Goal: Communication & Community: Answer question/provide support

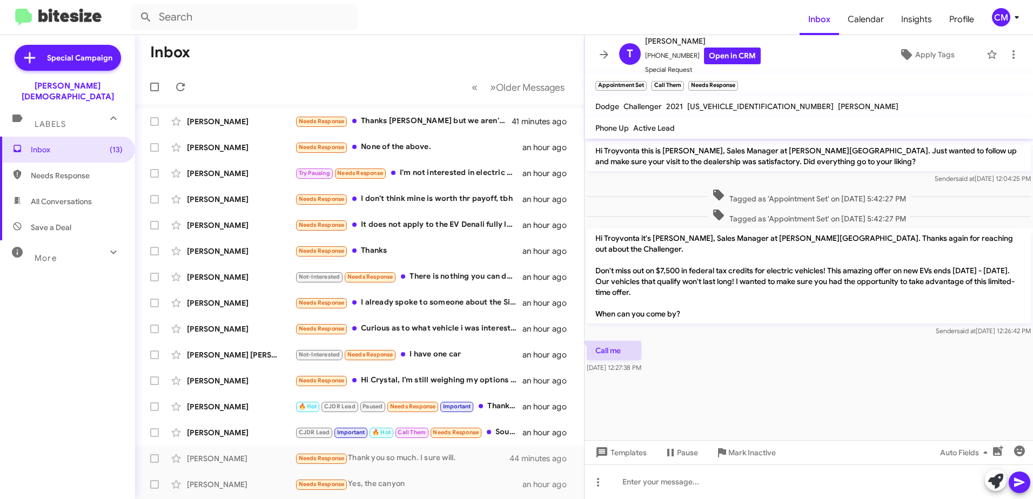
click at [63, 170] on span "Needs Response" at bounding box center [77, 175] width 92 height 11
type input "in:needs-response"
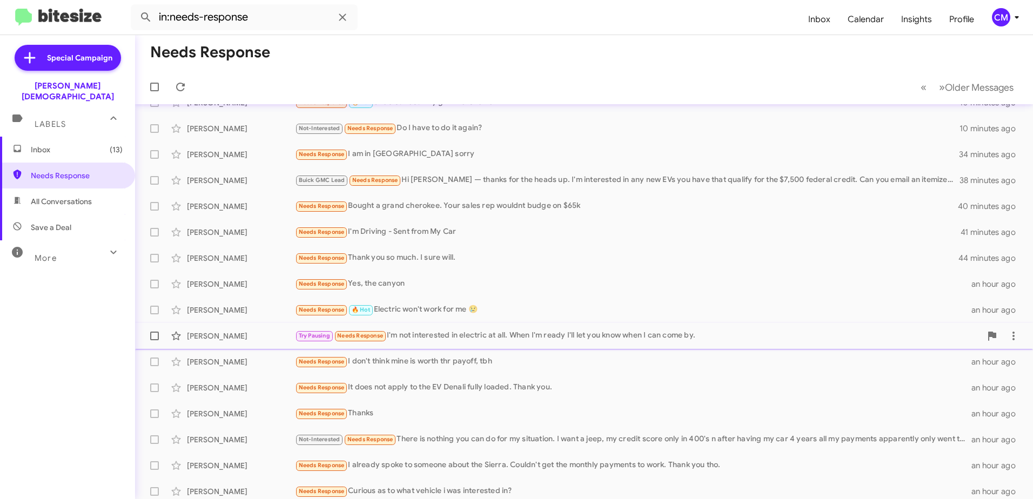
scroll to position [128, 0]
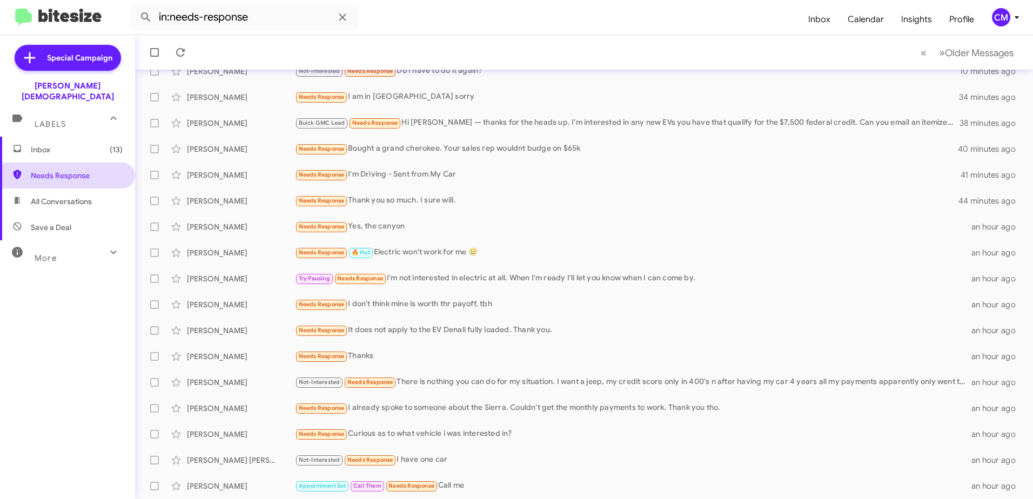
click at [62, 170] on span "Needs Response" at bounding box center [77, 175] width 92 height 11
click at [59, 144] on span "Inbox (13)" at bounding box center [77, 149] width 92 height 11
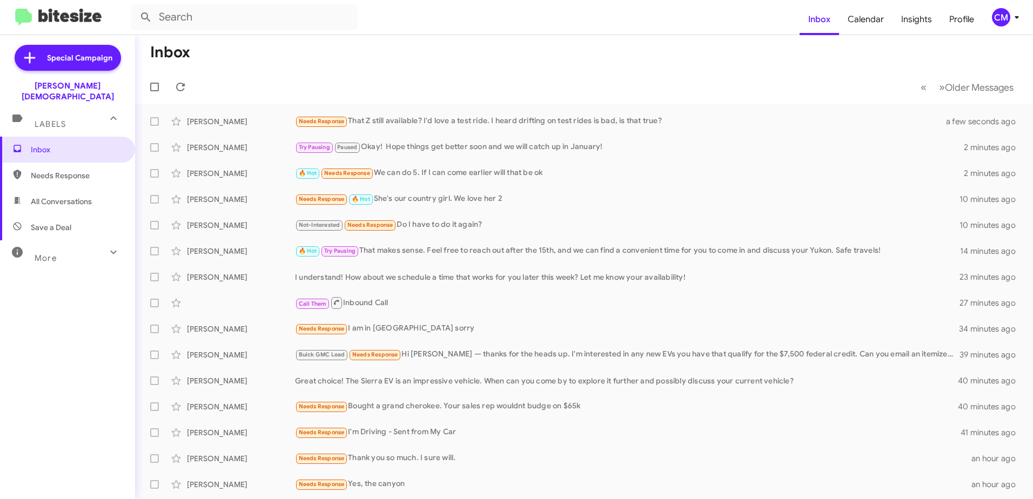
click at [53, 170] on span "Needs Response" at bounding box center [77, 175] width 92 height 11
type input "in:needs-response"
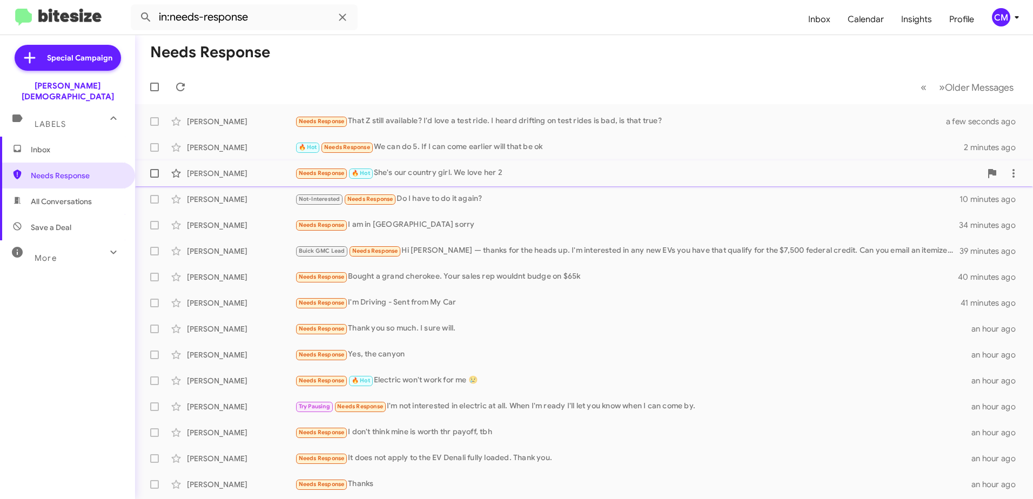
click at [451, 174] on div "Needs Response 🔥 Hot She's our country girl. We love her 2" at bounding box center [638, 173] width 686 height 12
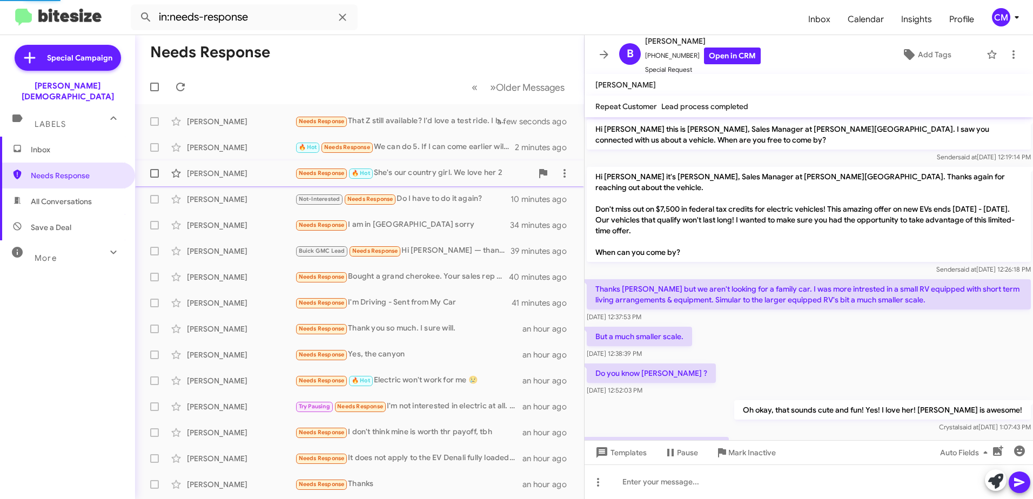
scroll to position [39, 0]
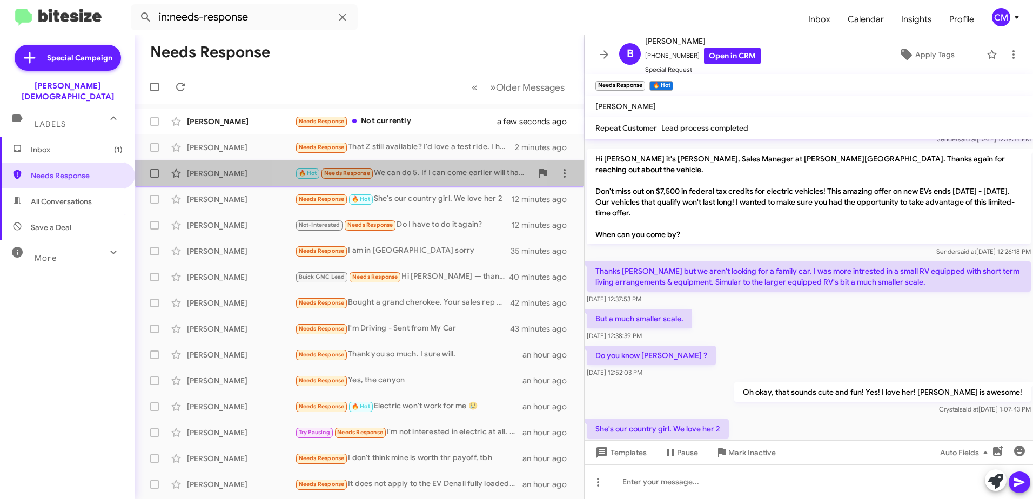
click at [408, 175] on div "🔥 Hot Needs Response We can do 5. If I can come earlier will that be ok" at bounding box center [413, 173] width 237 height 12
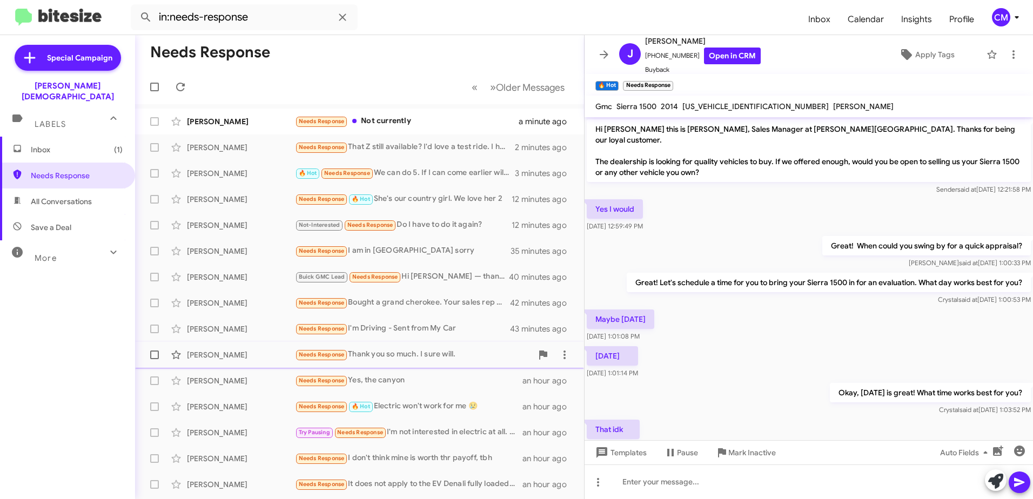
click at [415, 349] on div "Needs Response Thank you so much. I sure will." at bounding box center [413, 354] width 237 height 12
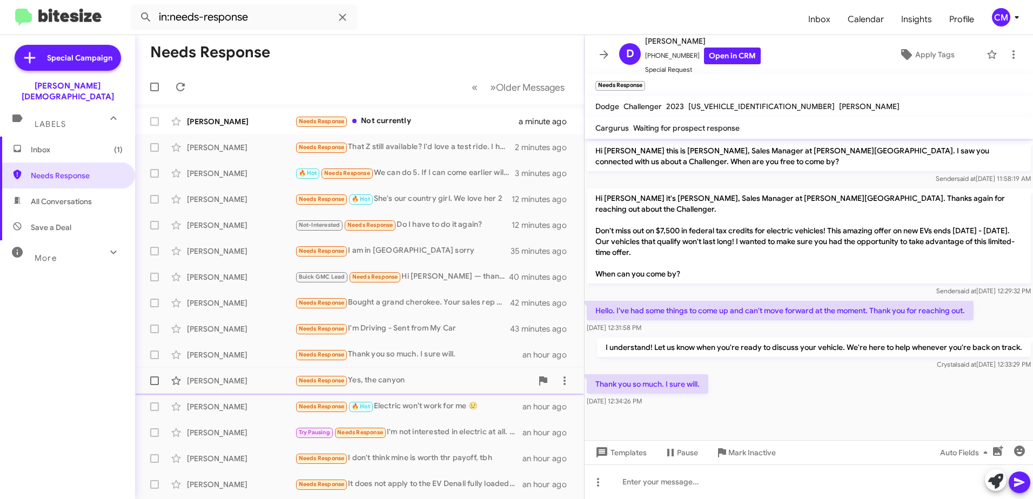
click at [402, 377] on div "Needs Response Yes, the canyon" at bounding box center [413, 380] width 237 height 12
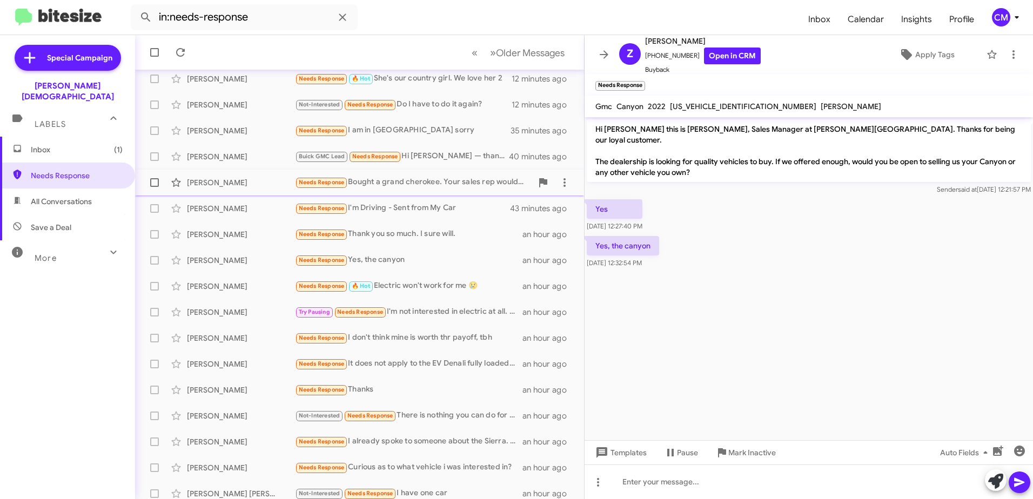
scroll to position [128, 0]
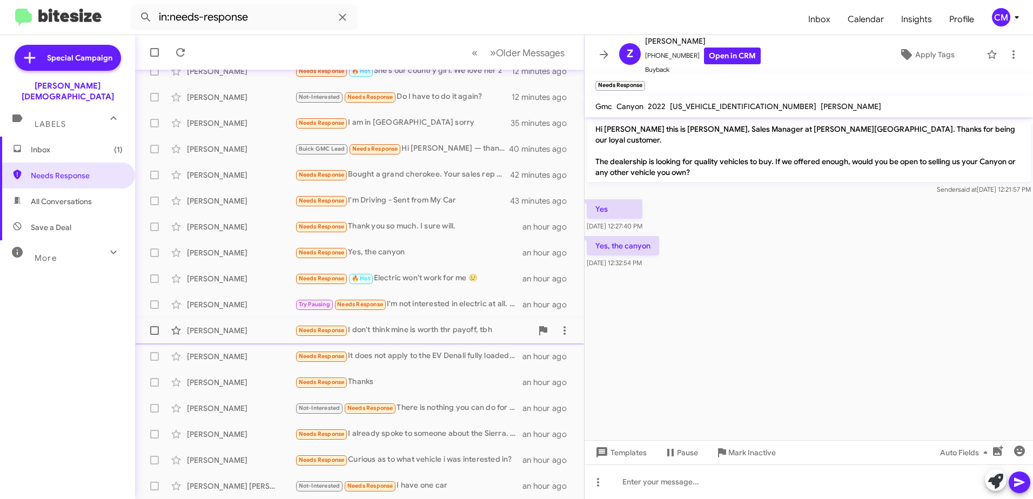
click at [411, 326] on div "Needs Response I don't think mine is worth thr payoff, tbh" at bounding box center [413, 330] width 237 height 12
click at [45, 170] on span "Needs Response" at bounding box center [77, 175] width 92 height 11
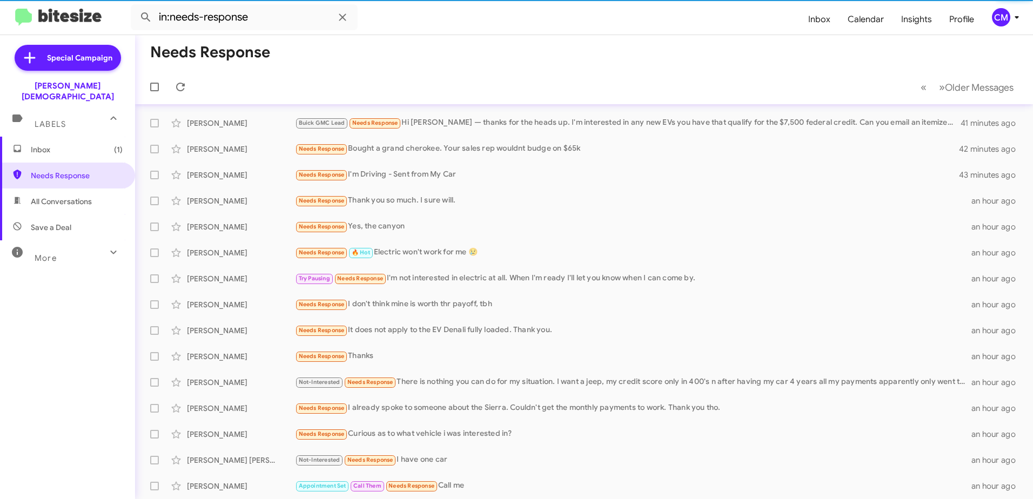
scroll to position [102, 0]
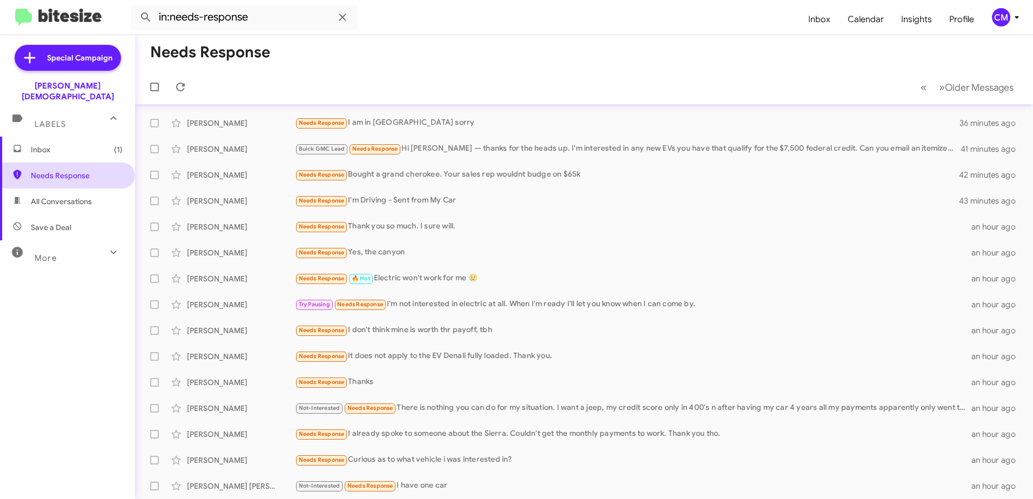
click at [67, 170] on span "Needs Response" at bounding box center [77, 175] width 92 height 11
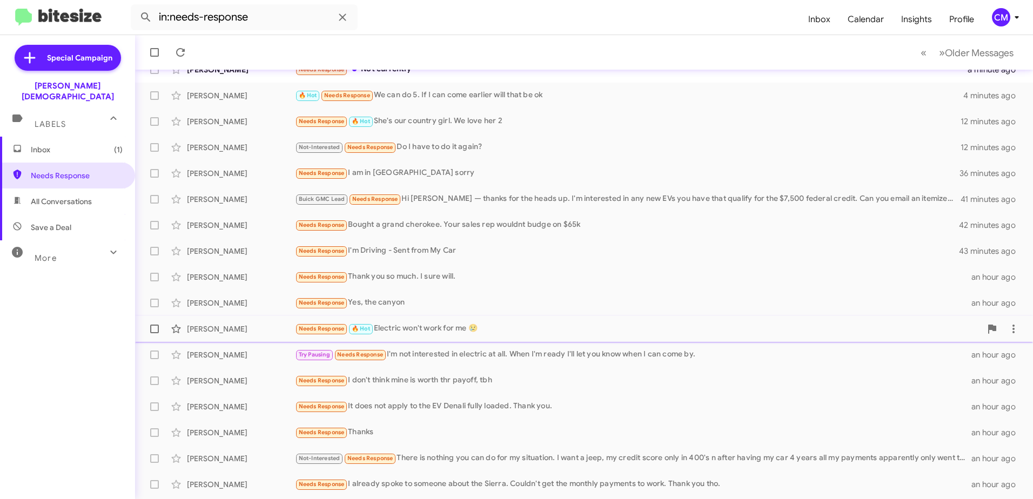
scroll to position [128, 0]
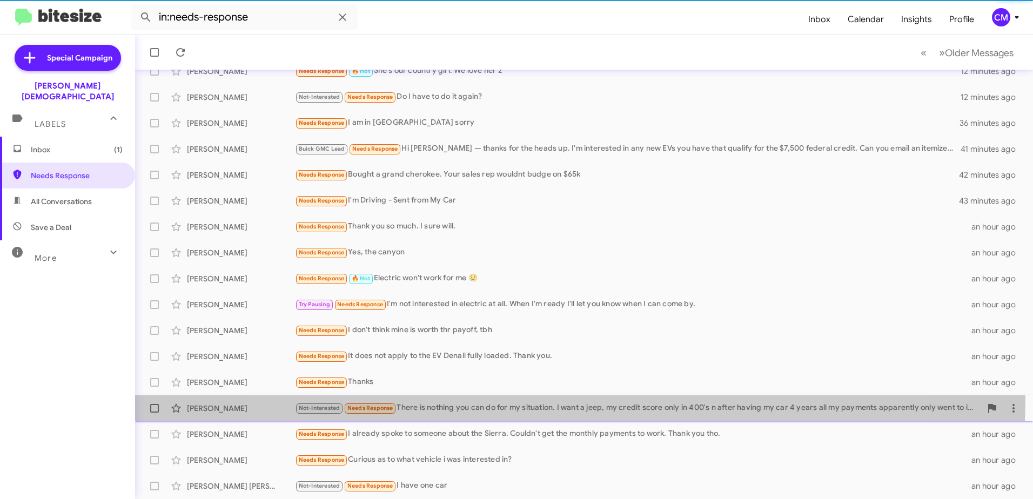
click at [565, 399] on div "[PERSON_NAME] Not-Interested Needs Response There is nothing you can do for my …" at bounding box center [584, 409] width 880 height 22
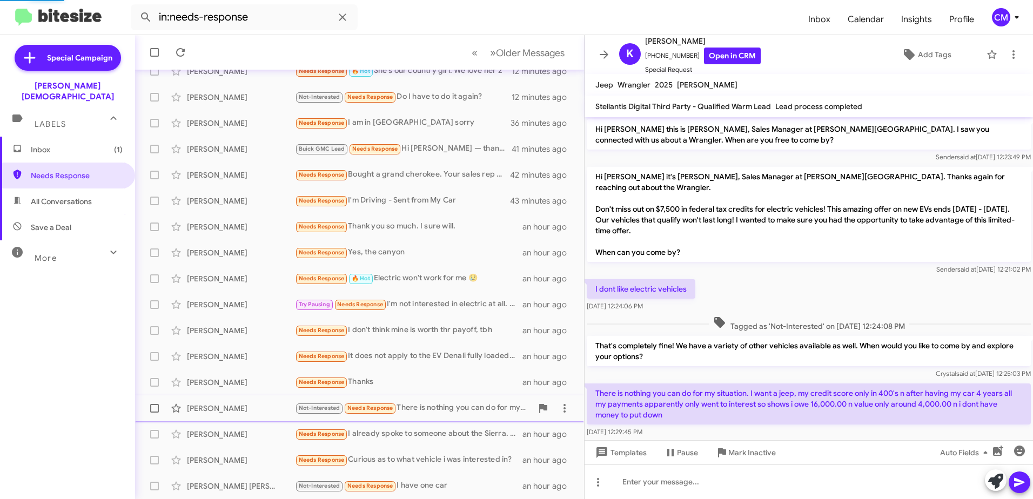
scroll to position [5, 0]
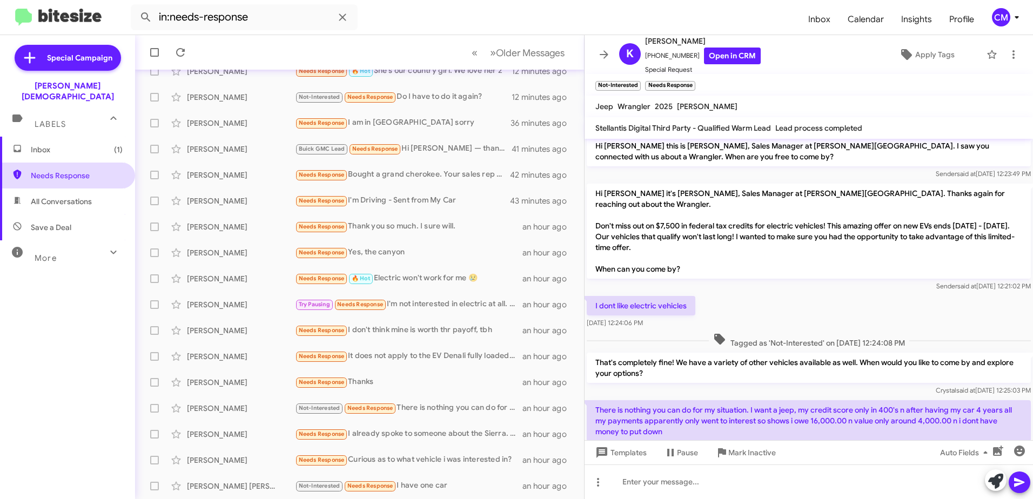
click at [66, 163] on span "Needs Response" at bounding box center [67, 176] width 135 height 26
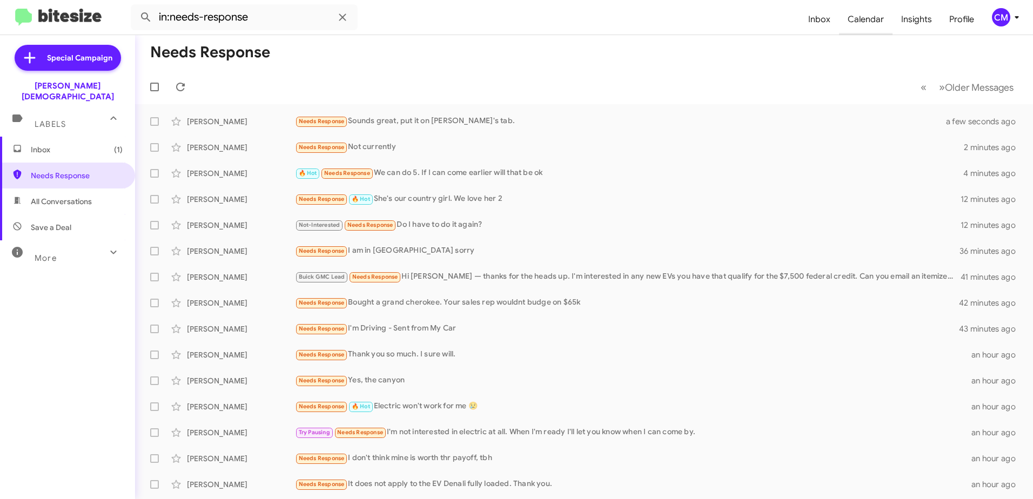
click at [865, 16] on span "Calendar" at bounding box center [865, 19] width 53 height 31
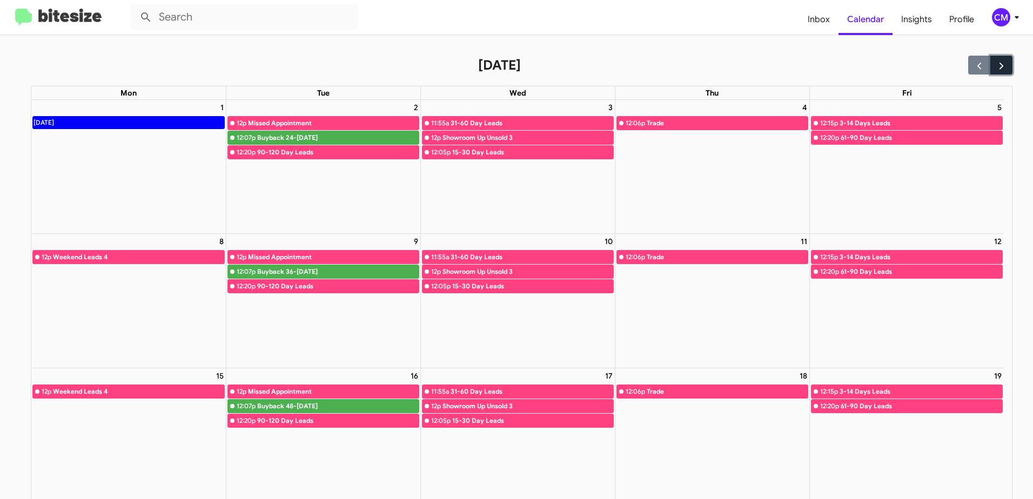
click at [998, 68] on span "button" at bounding box center [1000, 65] width 11 height 11
